Goal: Transaction & Acquisition: Obtain resource

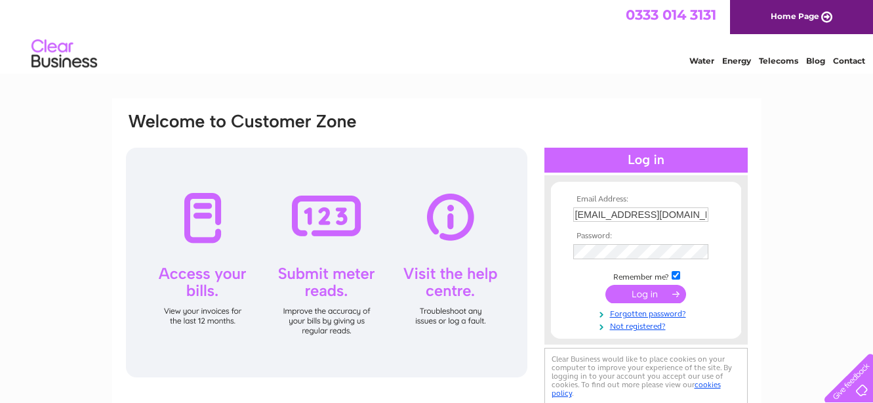
click at [650, 295] on input "submit" at bounding box center [645, 294] width 81 height 18
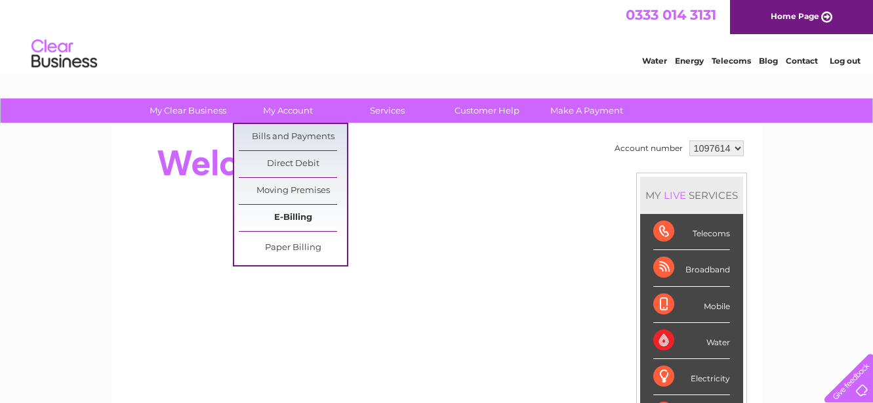
click at [311, 211] on link "E-Billing" at bounding box center [293, 218] width 108 height 26
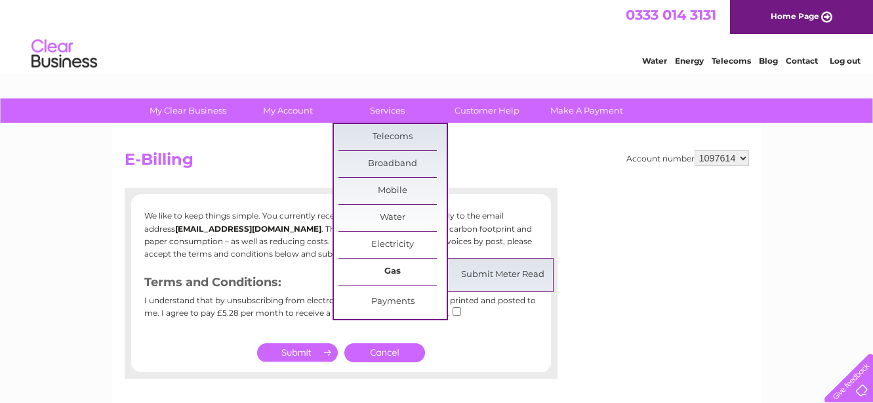
click at [389, 270] on link "Gas" at bounding box center [392, 271] width 108 height 26
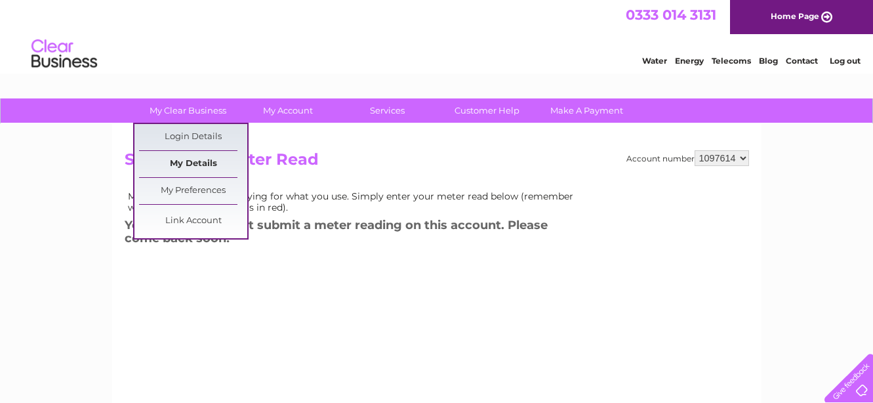
click at [195, 165] on link "My Details" at bounding box center [193, 164] width 108 height 26
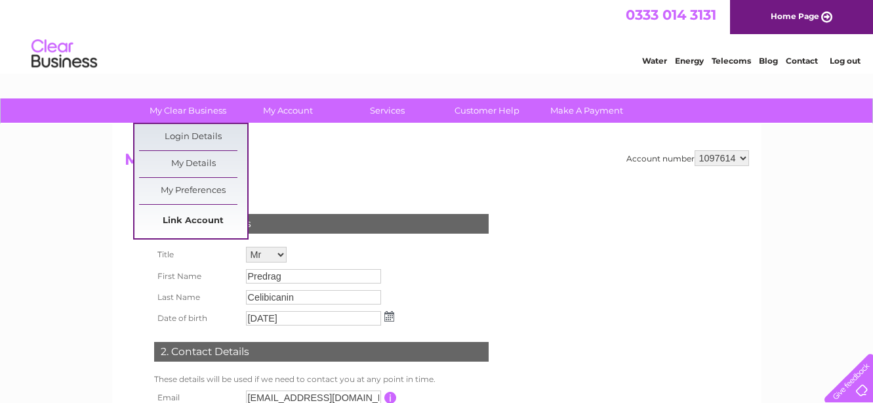
click at [183, 221] on link "Link Account" at bounding box center [193, 221] width 108 height 26
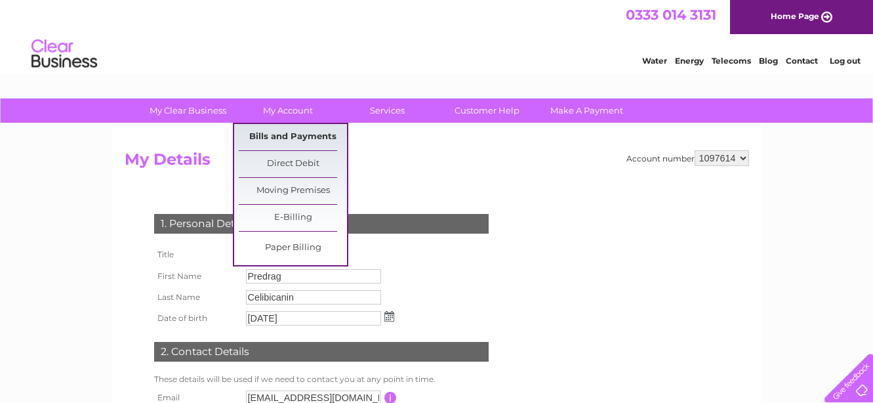
click at [291, 138] on link "Bills and Payments" at bounding box center [293, 137] width 108 height 26
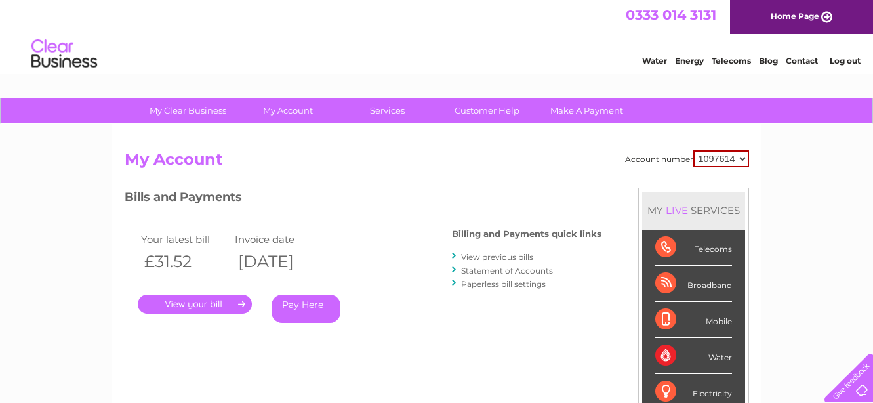
click at [226, 302] on link "." at bounding box center [195, 303] width 114 height 19
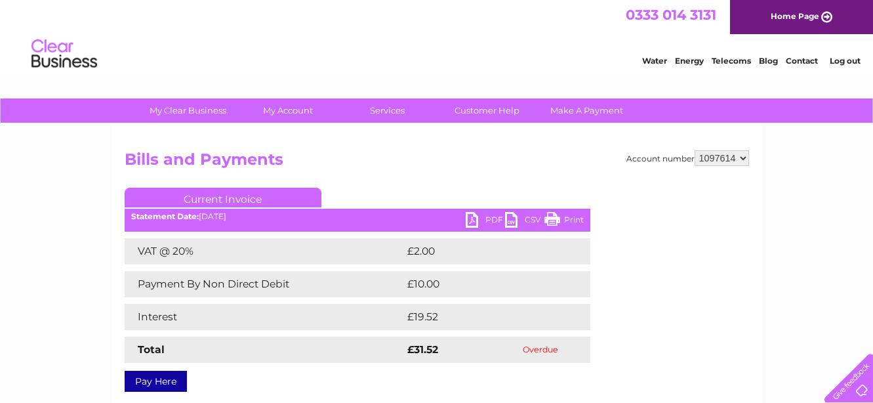
click at [488, 222] on link "PDF" at bounding box center [484, 221] width 39 height 19
